Goal: Information Seeking & Learning: Stay updated

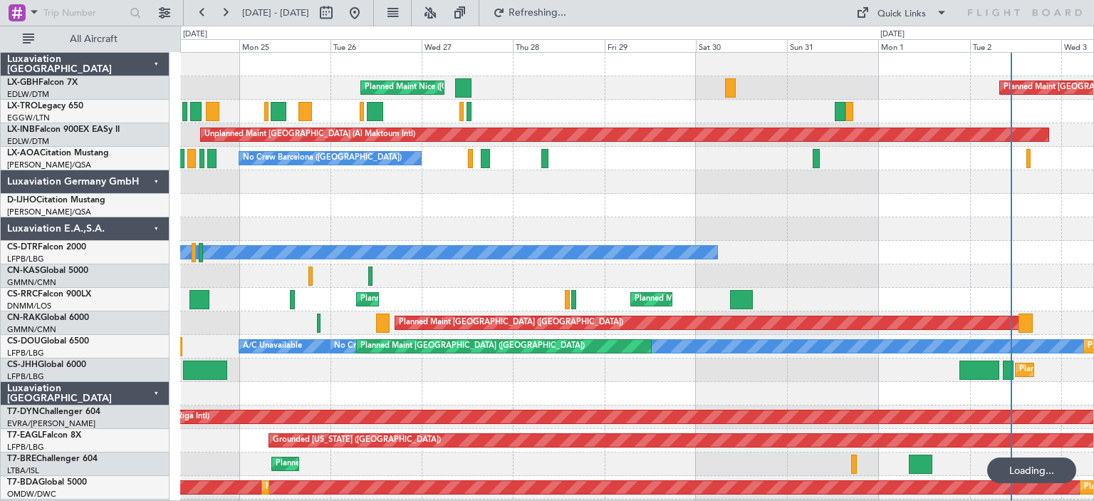
click at [963, 189] on div at bounding box center [636, 181] width 913 height 23
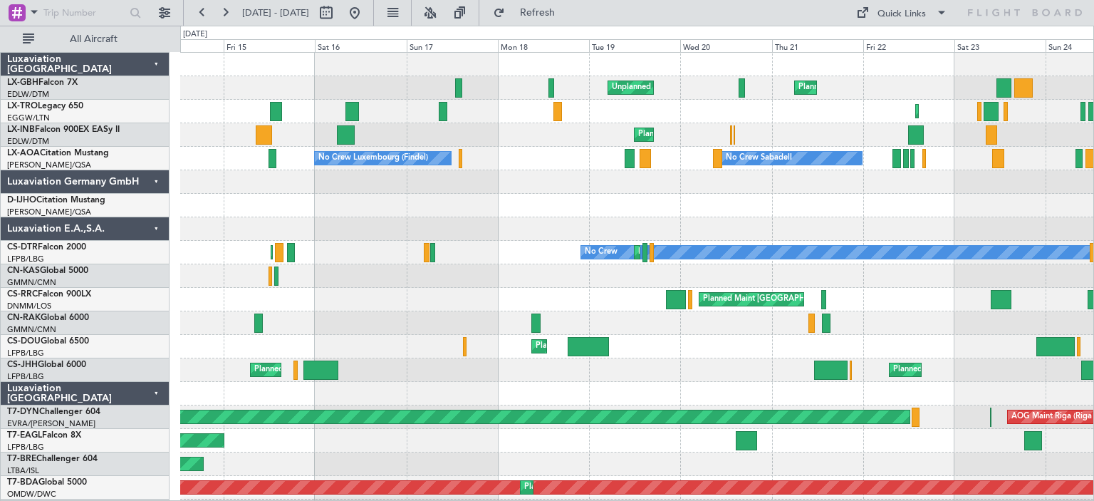
click at [827, 143] on div "Planned Maint Geneva (Cointrin) Unplanned Maint [GEOGRAPHIC_DATA] (Al Maktoum I…" at bounding box center [636, 134] width 913 height 23
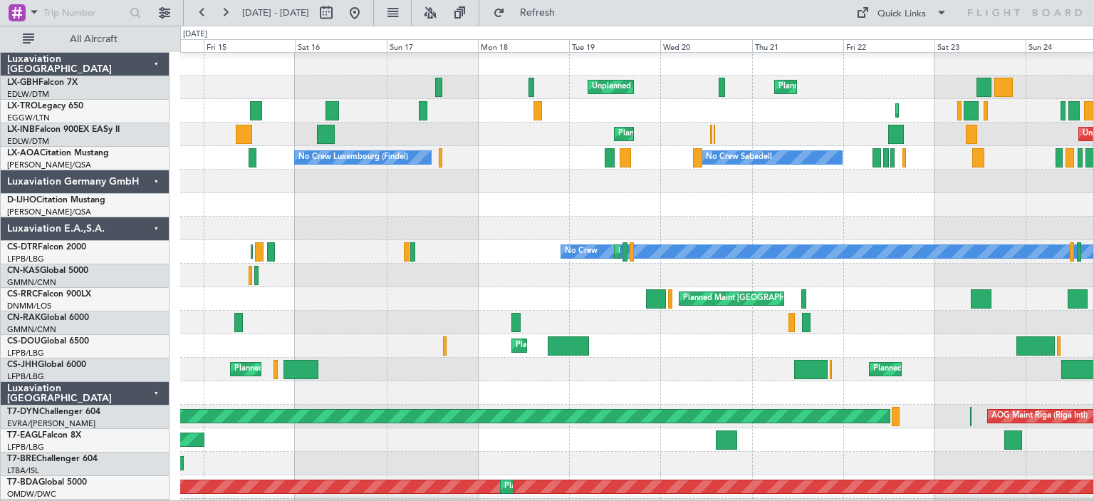
click at [44, 203] on div "Unplanned Maint [GEOGRAPHIC_DATA] ([GEOGRAPHIC_DATA]) [GEOGRAPHIC_DATA] ([GEOGR…" at bounding box center [547, 263] width 1094 height 475
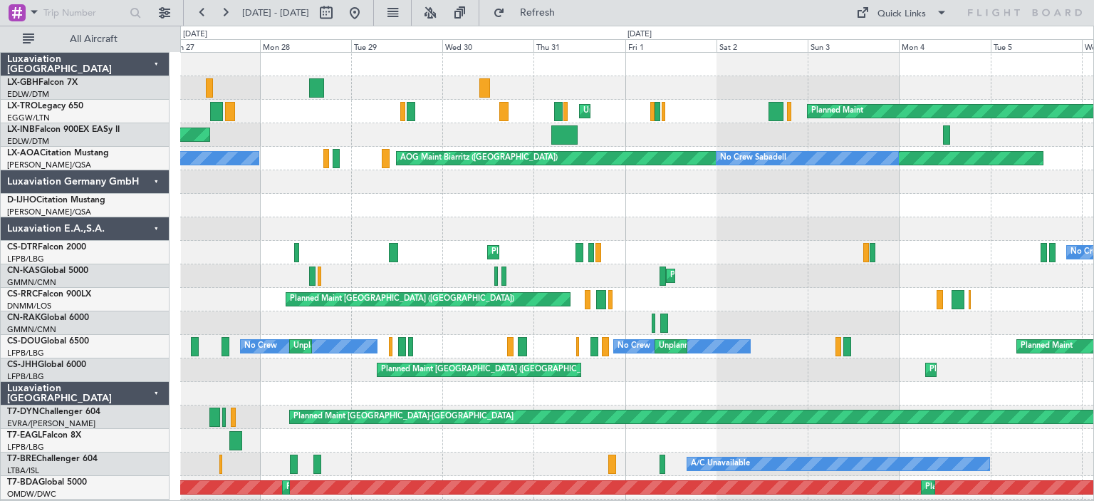
click at [1093, 159] on div "Planned Maint Unplanned Maint [GEOGRAPHIC_DATA] ([GEOGRAPHIC_DATA]) AOG Maint […" at bounding box center [547, 263] width 1094 height 475
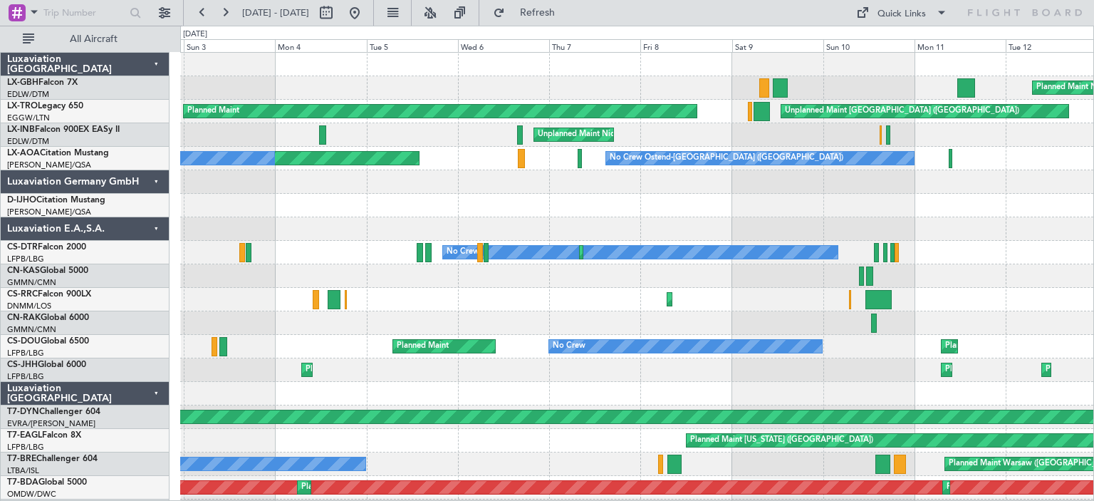
click at [1093, 184] on div "Planned Maint Nice ([GEOGRAPHIC_DATA]) Unplanned Maint [GEOGRAPHIC_DATA] ([GEOG…" at bounding box center [547, 263] width 1094 height 475
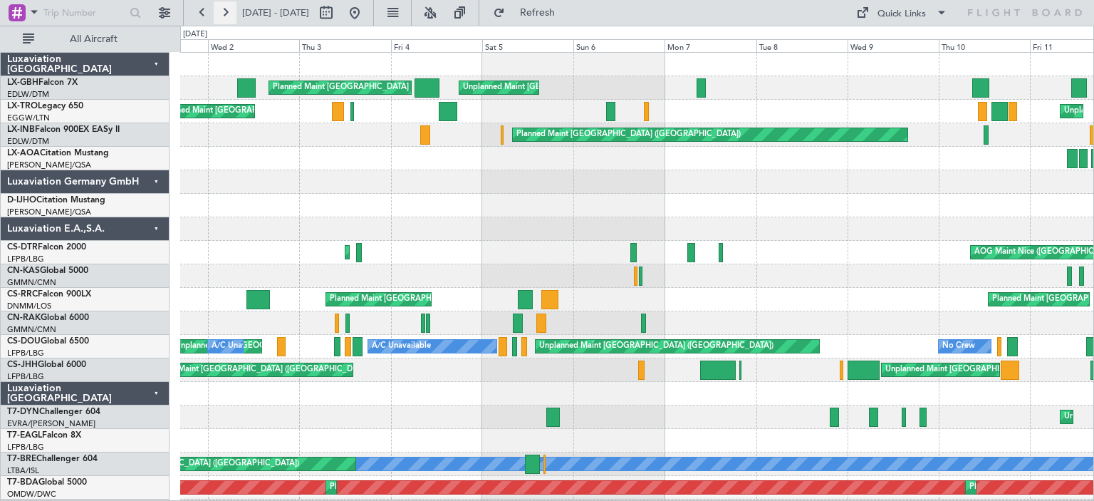
click at [228, 15] on button at bounding box center [225, 12] width 23 height 23
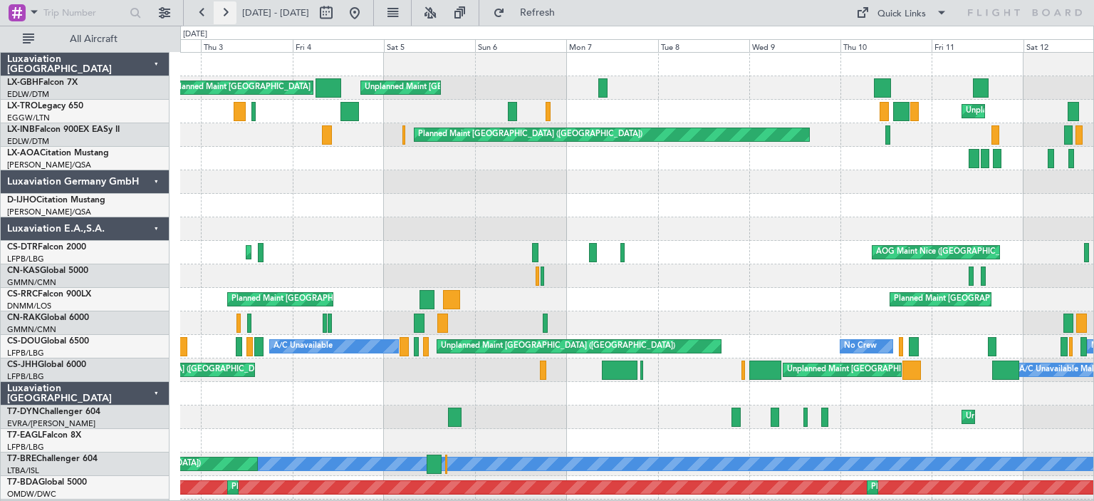
click at [228, 15] on button at bounding box center [225, 12] width 23 height 23
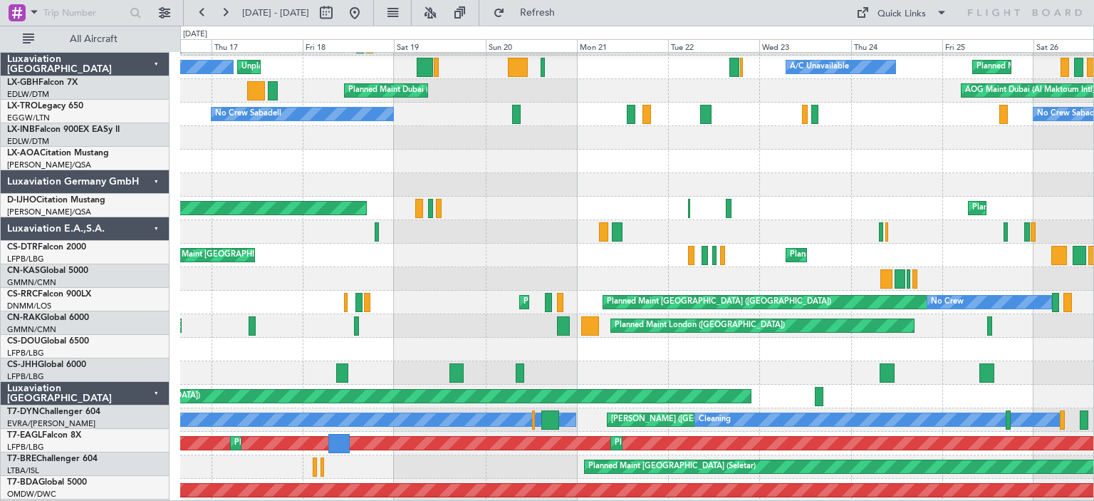
click at [189, 156] on div at bounding box center [636, 161] width 913 height 23
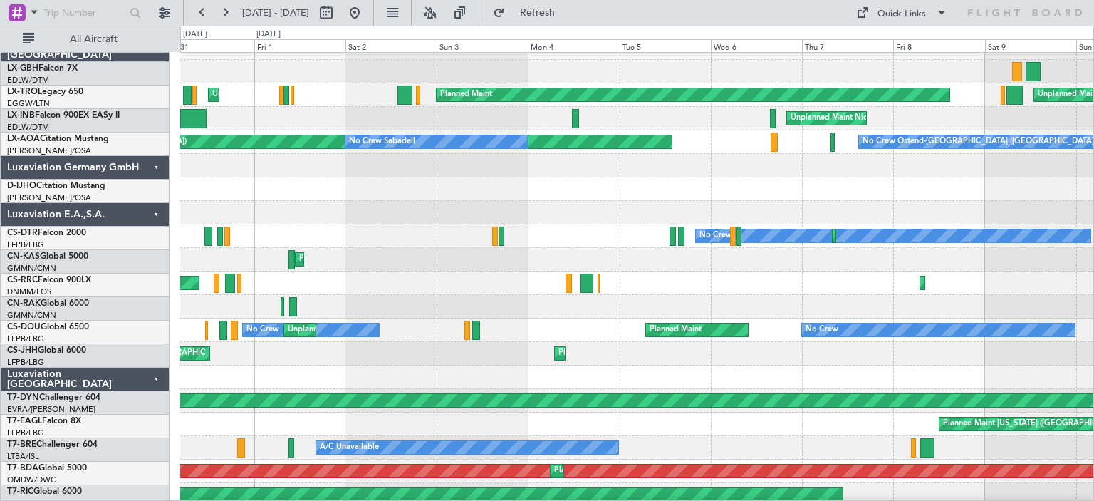
scroll to position [16, 0]
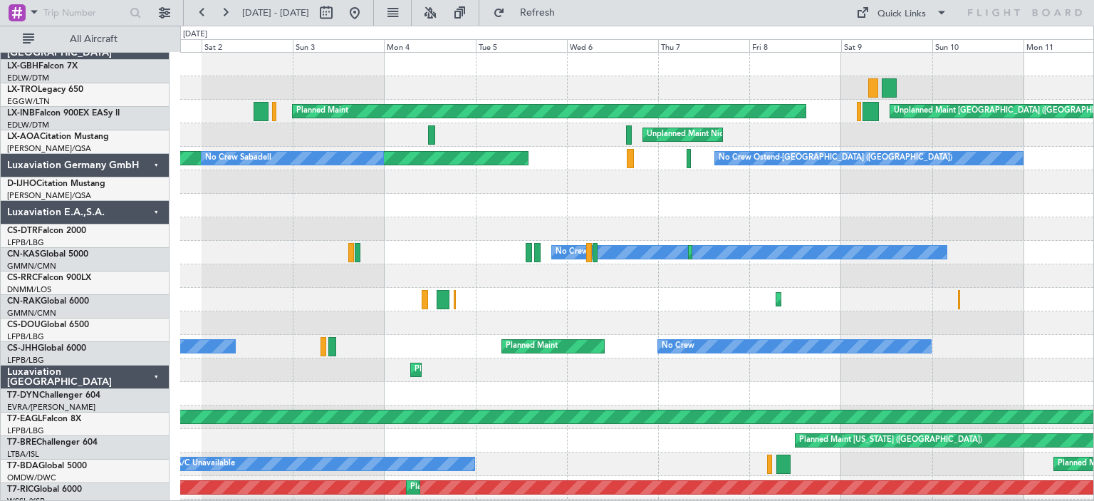
click at [205, 236] on div at bounding box center [636, 228] width 913 height 23
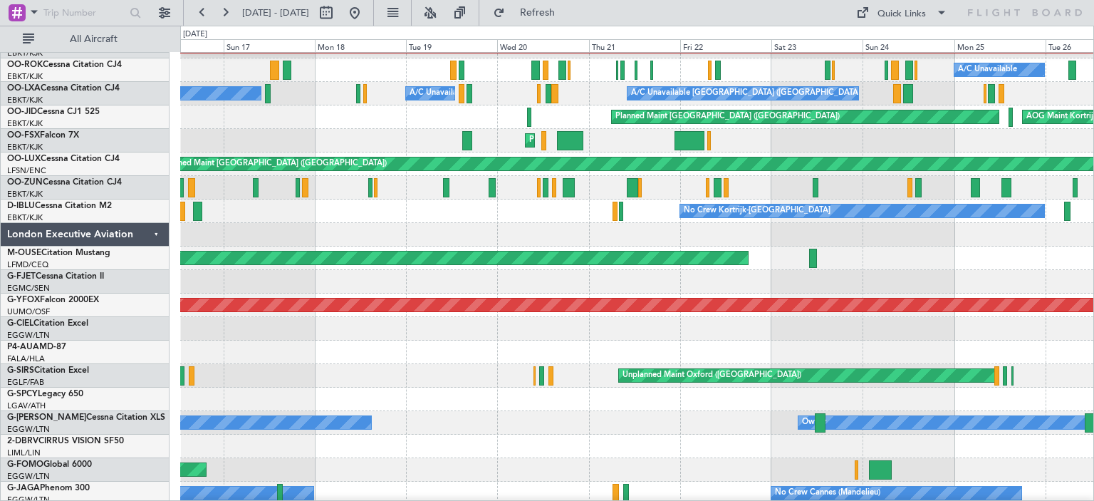
scroll to position [1520, 0]
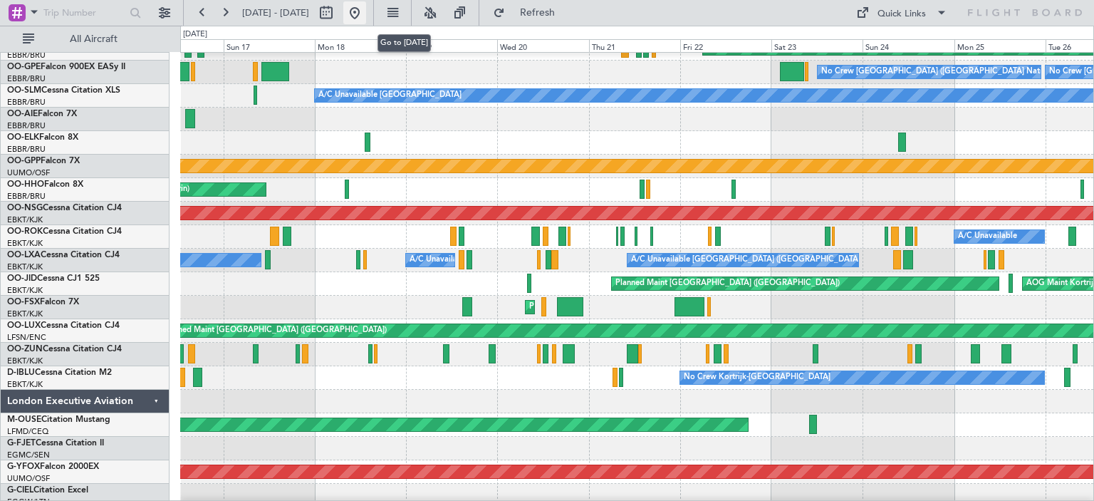
click at [366, 14] on button at bounding box center [354, 12] width 23 height 23
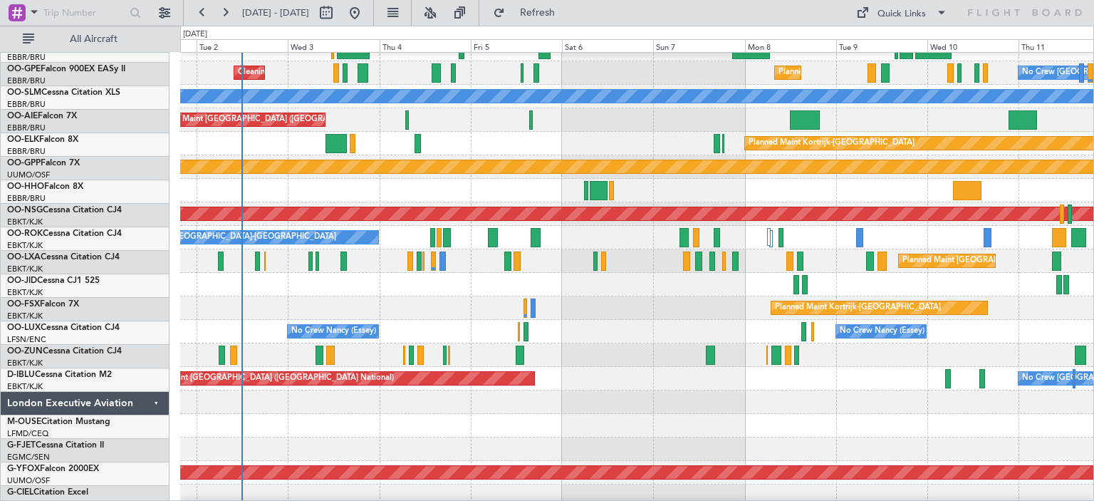
scroll to position [1518, 0]
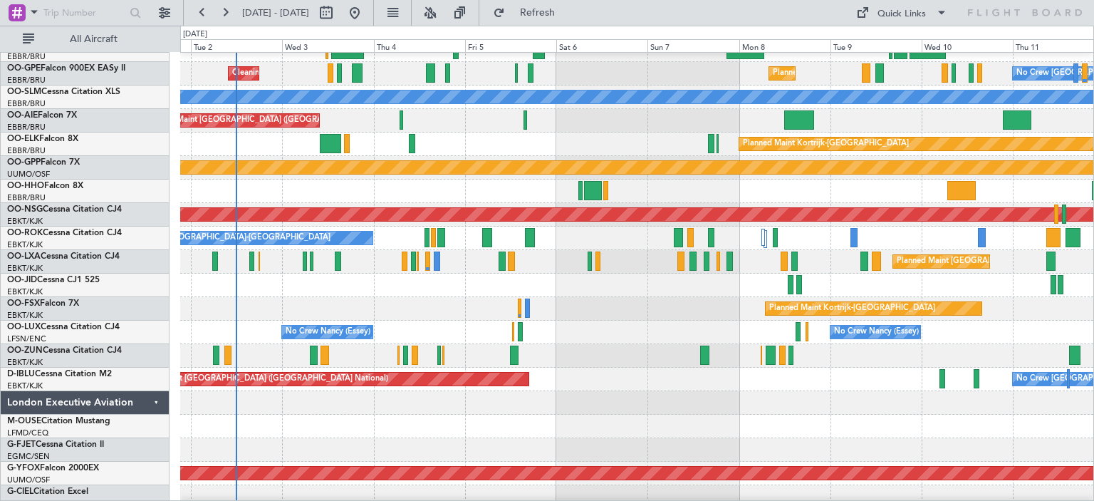
click at [576, 333] on div "No Crew [PERSON_NAME] ([PERSON_NAME]) No Crew [PERSON_NAME] ([PERSON_NAME]) No …" at bounding box center [636, 331] width 913 height 23
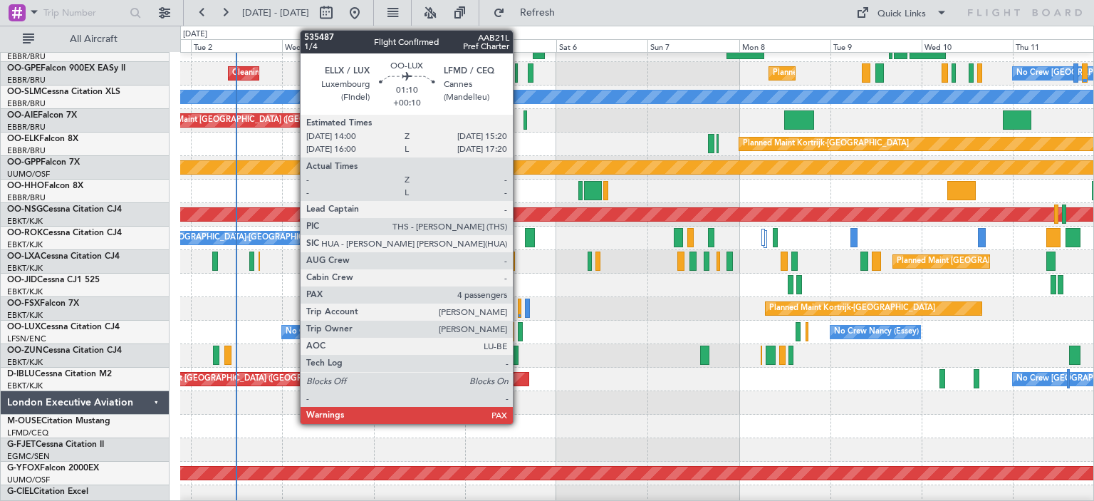
click at [519, 329] on div at bounding box center [521, 331] width 6 height 19
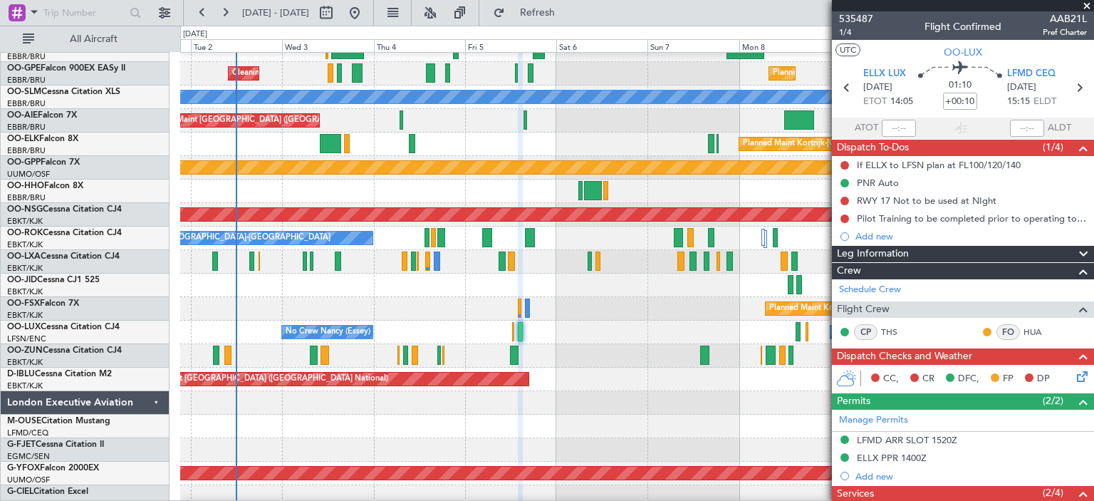
click at [1087, 4] on span at bounding box center [1087, 6] width 14 height 13
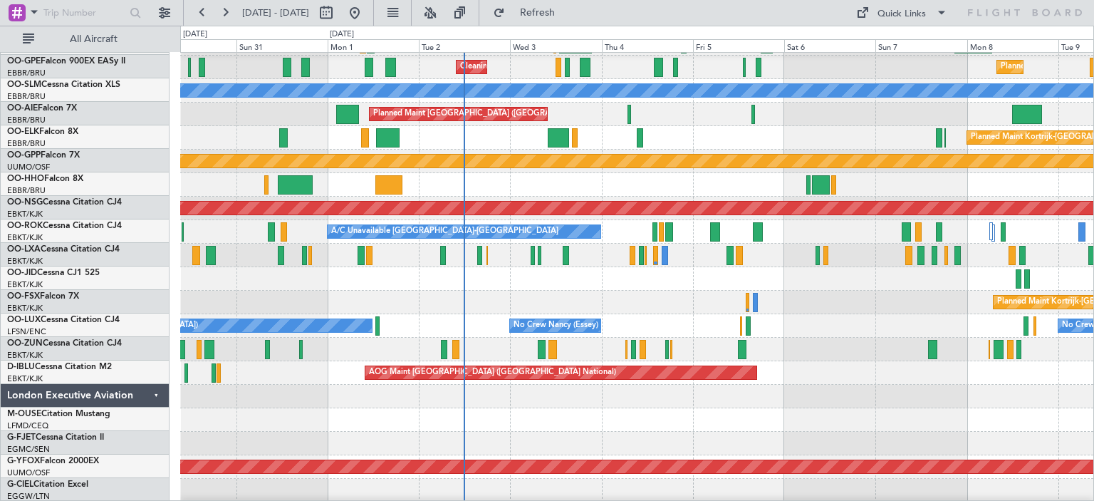
scroll to position [1524, 0]
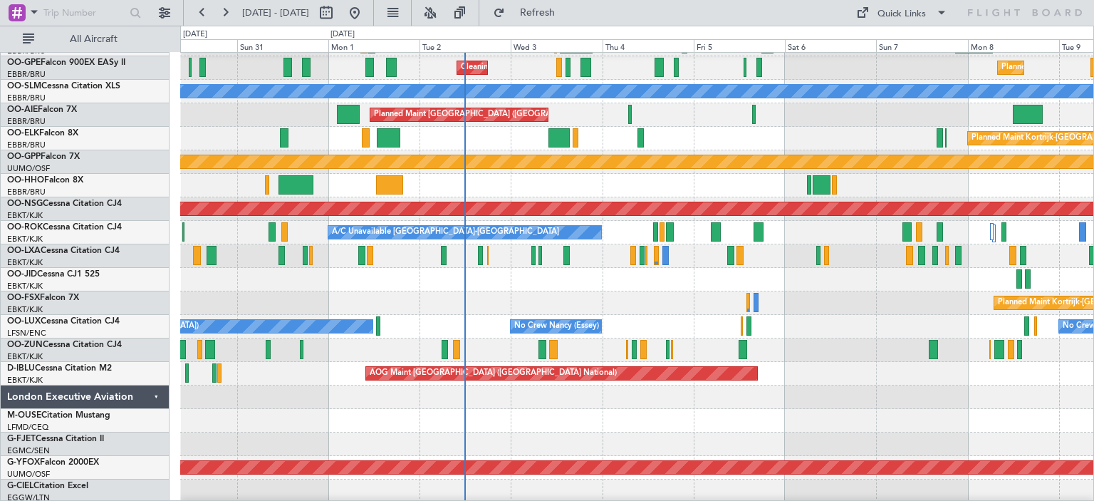
click at [809, 378] on div "No Crew [GEOGRAPHIC_DATA] ([GEOGRAPHIC_DATA] National) AOG Maint [GEOGRAPHIC_DA…" at bounding box center [636, 373] width 913 height 23
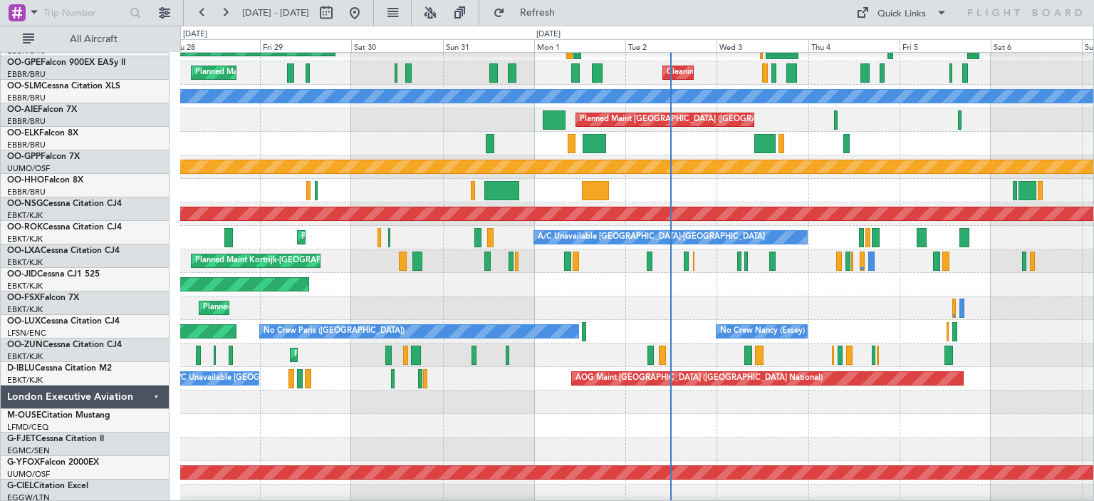
scroll to position [1518, 0]
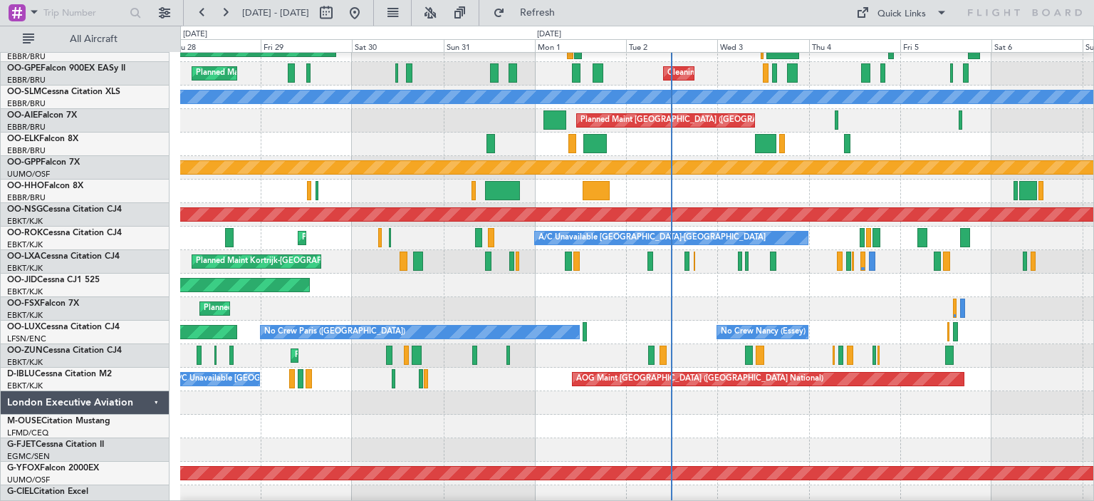
click at [538, 385] on div "No Crew [GEOGRAPHIC_DATA] ([GEOGRAPHIC_DATA] National) AOG Maint [GEOGRAPHIC_DA…" at bounding box center [636, 378] width 913 height 23
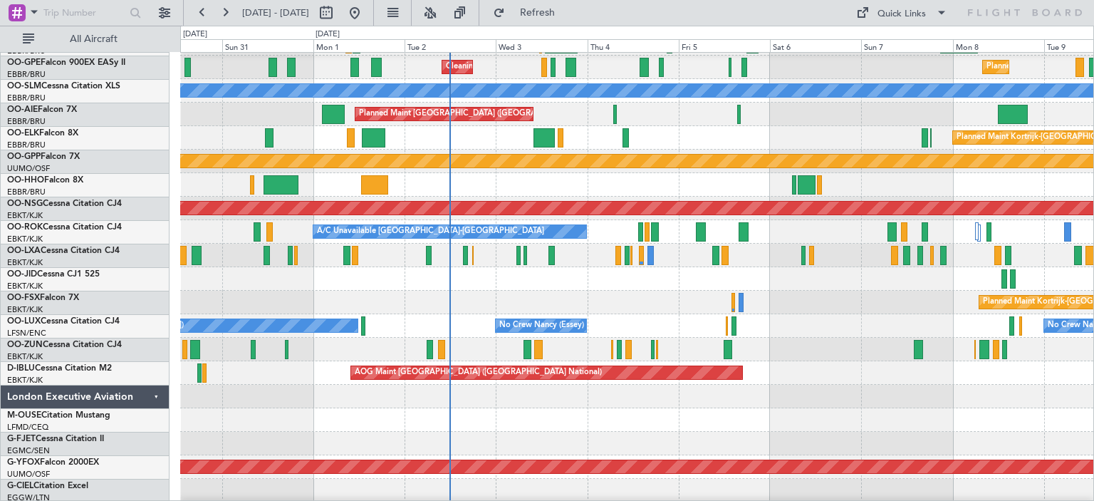
click at [699, 360] on div "Planned Maint Kortrijk-[GEOGRAPHIC_DATA]" at bounding box center [636, 349] width 913 height 23
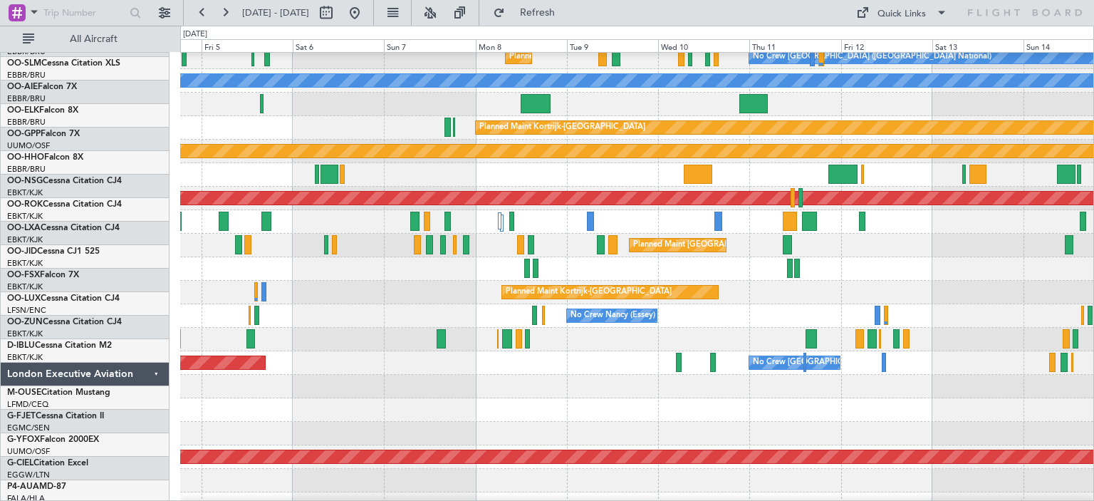
scroll to position [1525, 0]
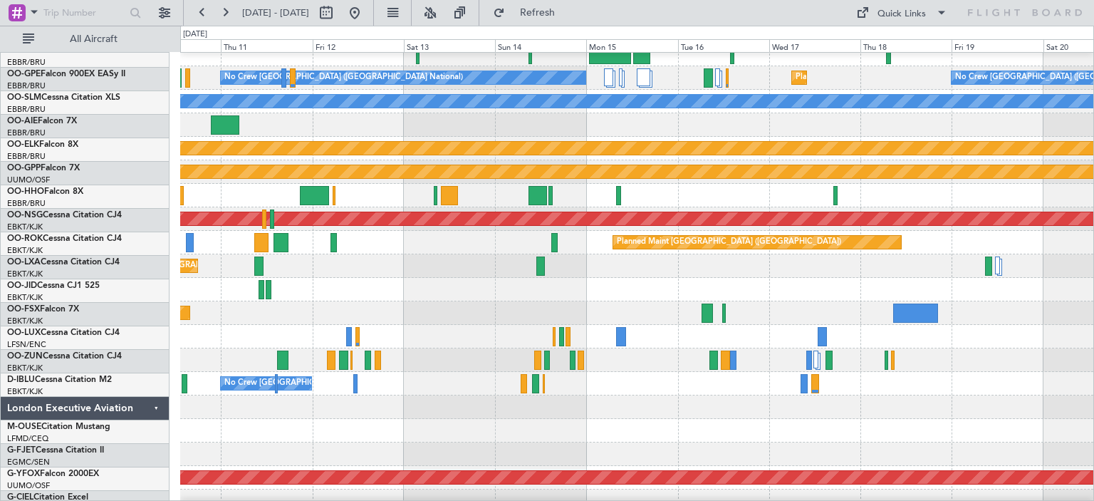
scroll to position [1516, 0]
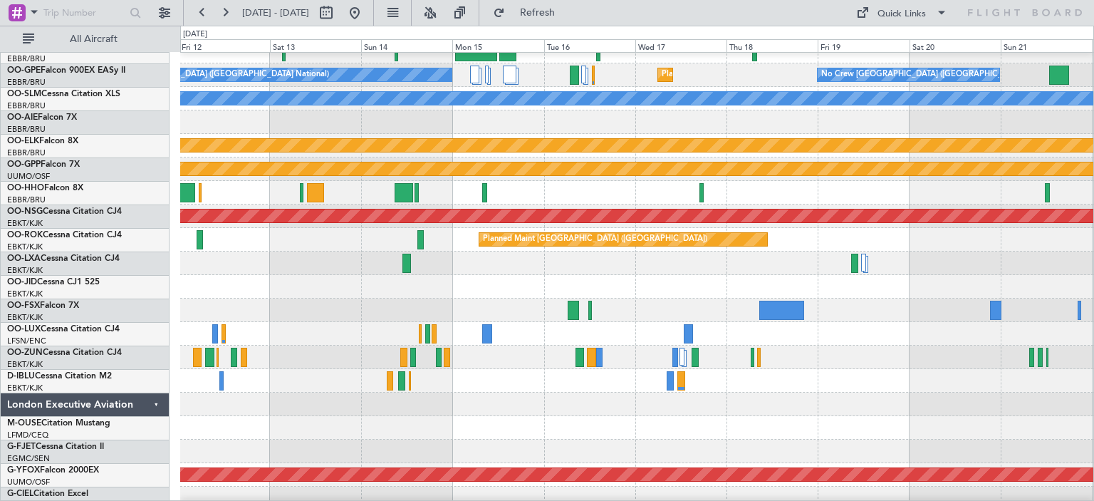
click at [278, 385] on div "No Crew [GEOGRAPHIC_DATA] ([GEOGRAPHIC_DATA] National)" at bounding box center [636, 380] width 913 height 23
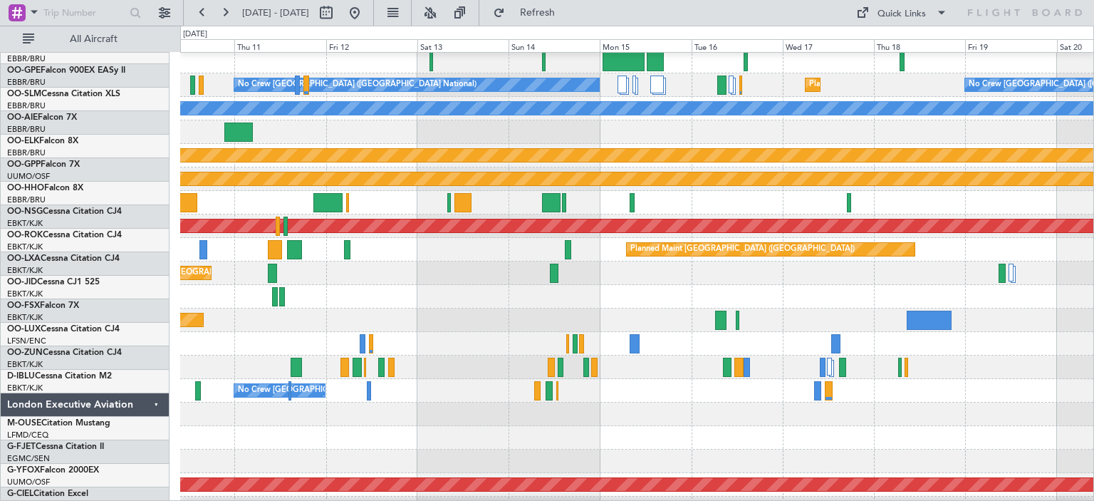
scroll to position [1506, 0]
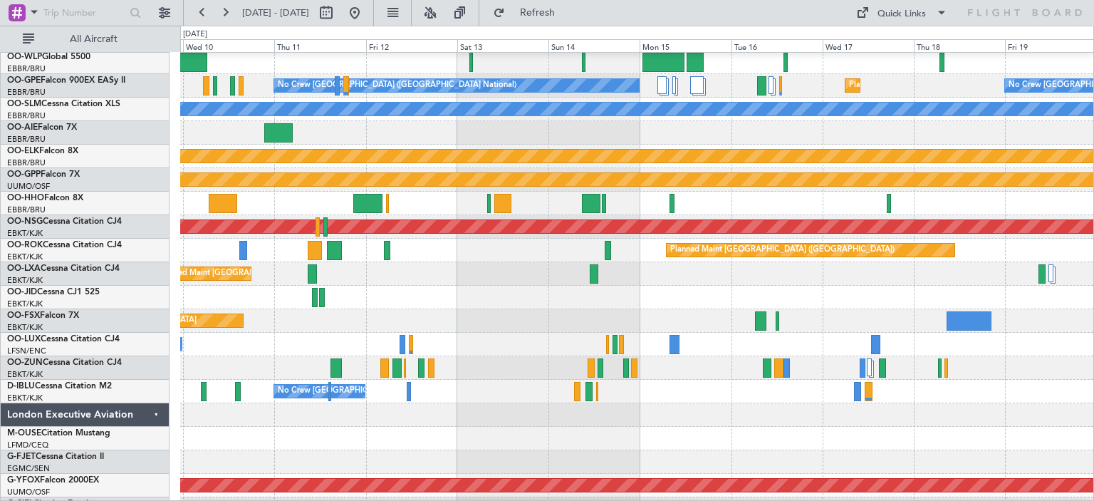
click at [699, 370] on div "Planned Maint Kortrijk-[GEOGRAPHIC_DATA]" at bounding box center [636, 367] width 913 height 23
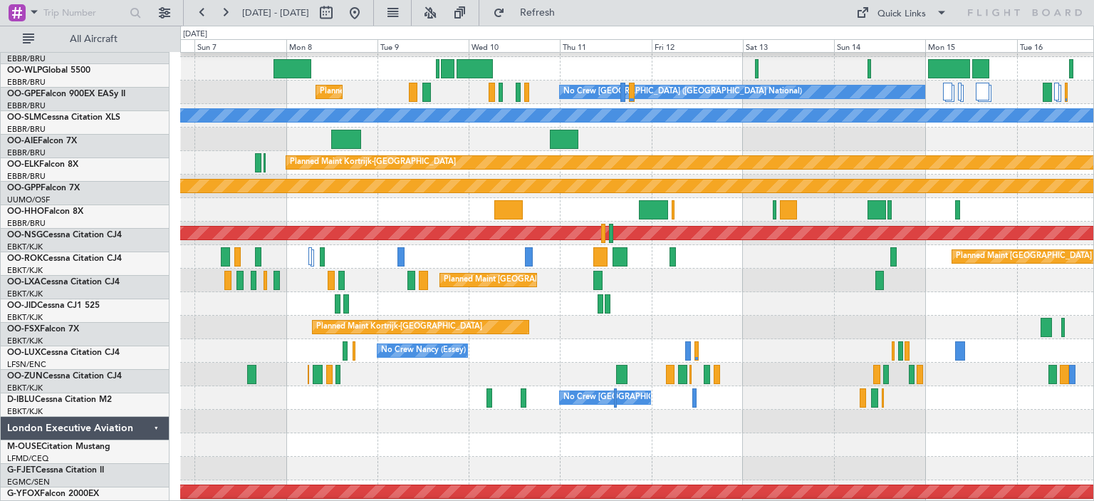
scroll to position [1499, 0]
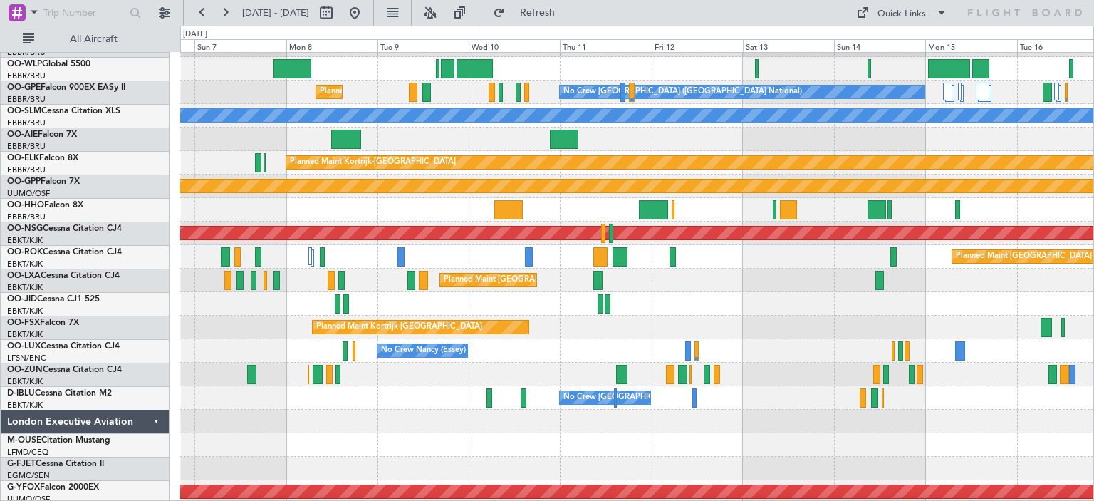
click at [642, 286] on div "Planned Maint [GEOGRAPHIC_DATA] ([GEOGRAPHIC_DATA] National)" at bounding box center [636, 279] width 913 height 23
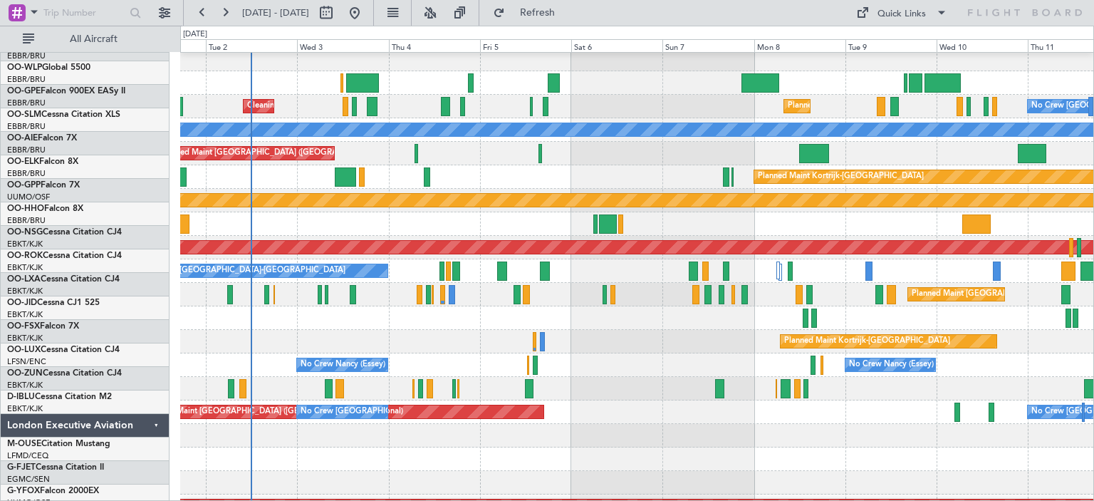
scroll to position [1485, 0]
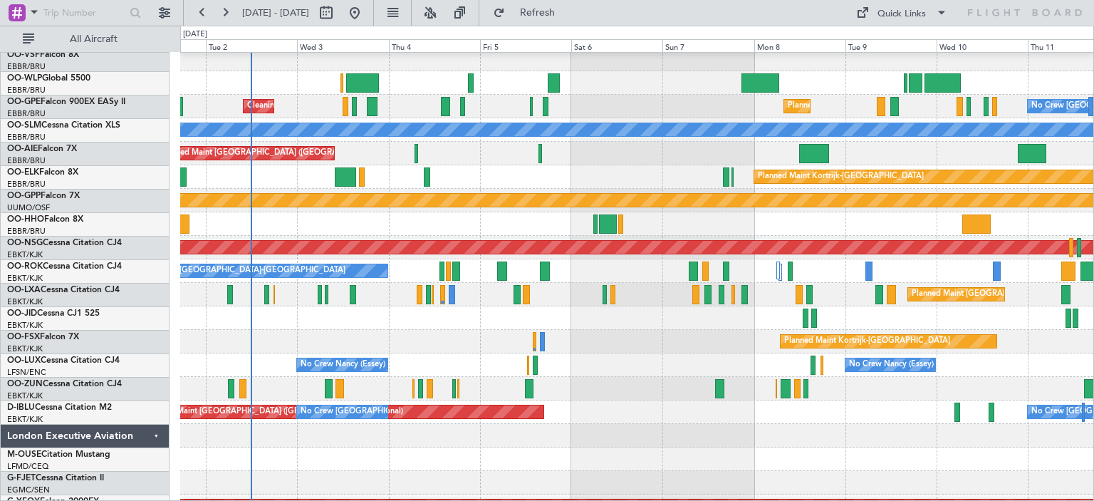
click at [703, 320] on div at bounding box center [636, 317] width 913 height 23
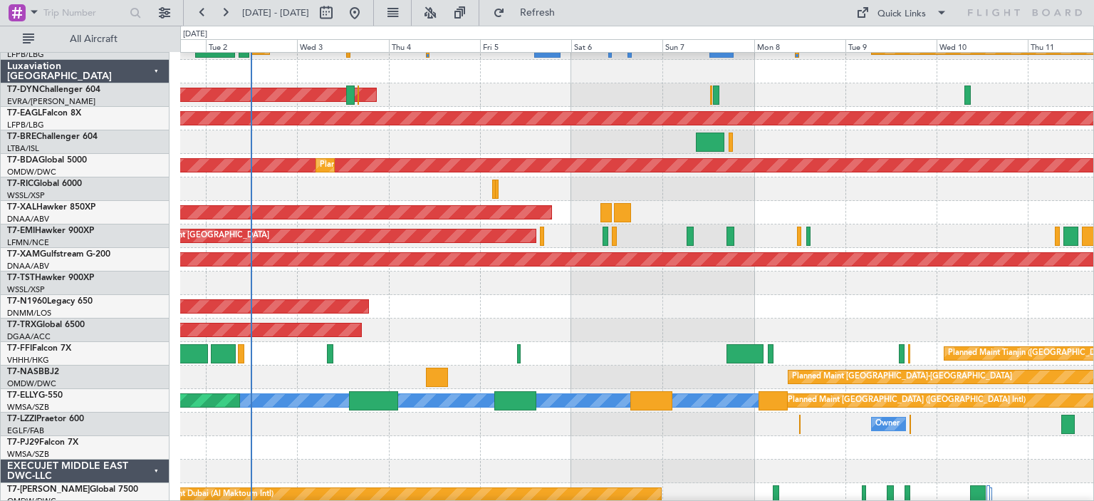
scroll to position [0, 0]
